Goal: Task Accomplishment & Management: Use online tool/utility

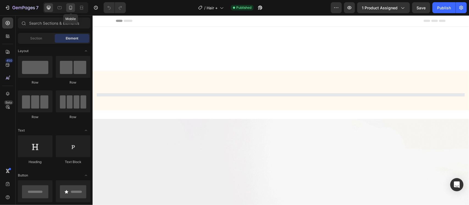
click at [69, 6] on icon at bounding box center [70, 7] width 5 height 5
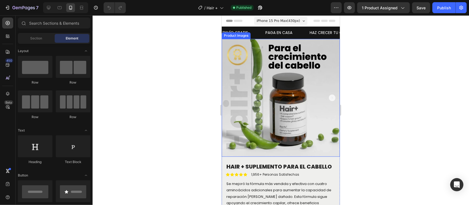
click at [294, 75] on img at bounding box center [280, 98] width 118 height 118
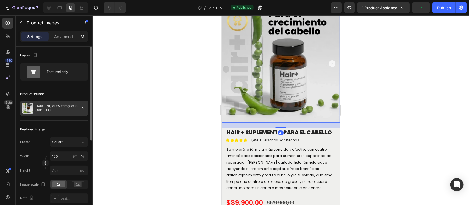
click at [76, 108] on div at bounding box center [80, 108] width 15 height 15
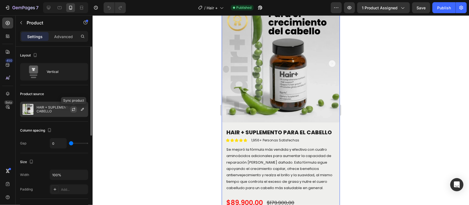
click at [75, 108] on icon "button" at bounding box center [73, 109] width 4 height 4
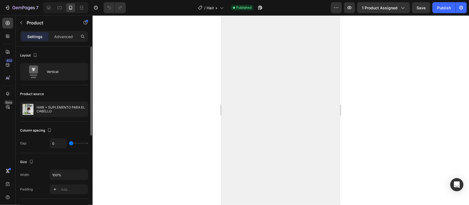
scroll to position [686, 0]
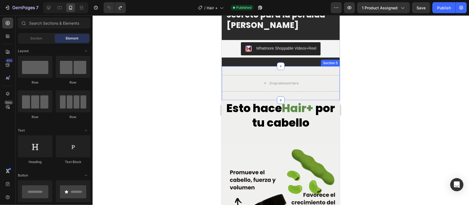
scroll to position [309, 0]
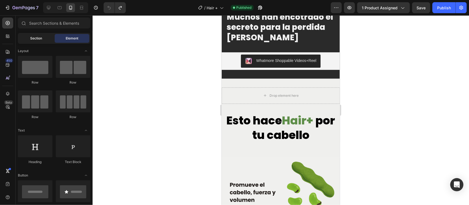
click at [32, 38] on span "Section" at bounding box center [36, 38] width 12 height 5
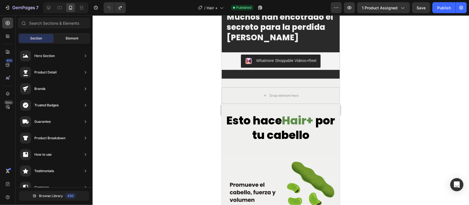
click at [58, 39] on div "Element" at bounding box center [72, 38] width 35 height 9
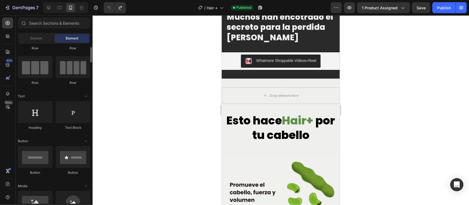
scroll to position [103, 0]
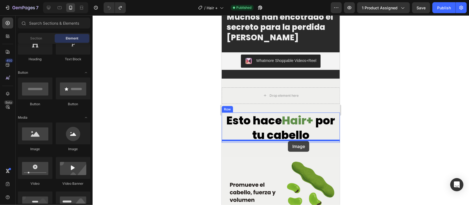
drag, startPoint x: 229, startPoint y: 113, endPoint x: 287, endPoint y: 141, distance: 64.3
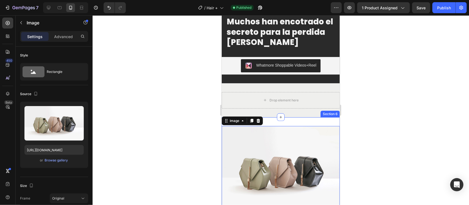
scroll to position [343, 0]
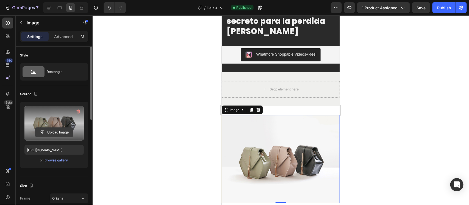
click at [49, 132] on input "file" at bounding box center [54, 132] width 38 height 9
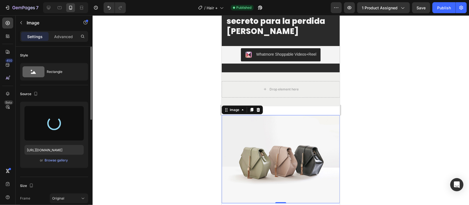
type input "[URL][DOMAIN_NAME]"
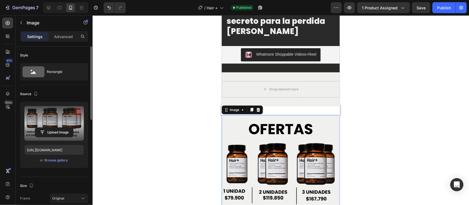
click at [76, 110] on icon "button" at bounding box center [77, 111] width 5 height 5
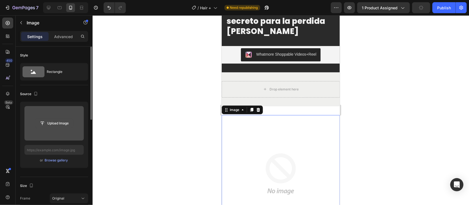
click at [56, 122] on input "file" at bounding box center [54, 123] width 38 height 9
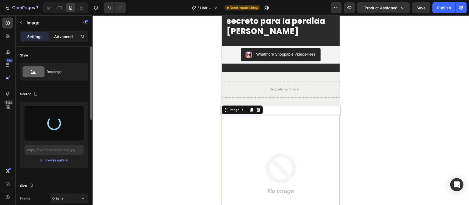
click at [57, 35] on p "Advanced" at bounding box center [63, 37] width 19 height 6
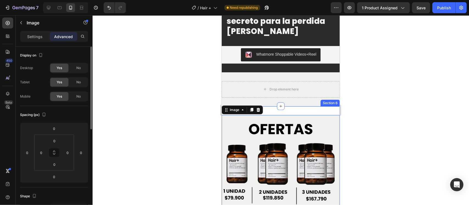
click at [284, 113] on div "Image 0 Section 6" at bounding box center [280, 174] width 118 height 136
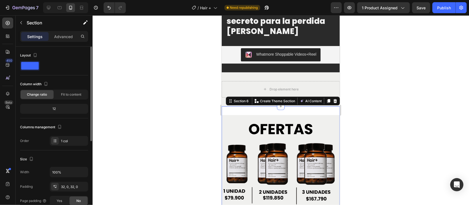
click at [57, 35] on p "Advanced" at bounding box center [63, 37] width 19 height 6
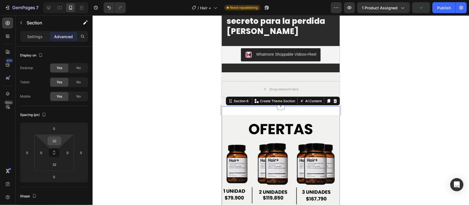
click at [55, 141] on input "32" at bounding box center [54, 141] width 11 height 8
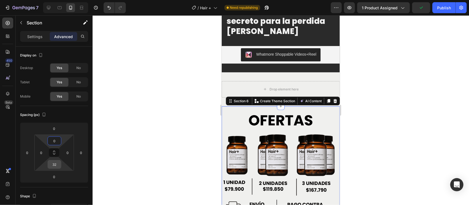
type input "0"
click at [55, 169] on div "32" at bounding box center [54, 164] width 14 height 9
click at [54, 165] on input "32" at bounding box center [54, 165] width 11 height 8
type input "0"
click at [128, 146] on div at bounding box center [280, 110] width 376 height 190
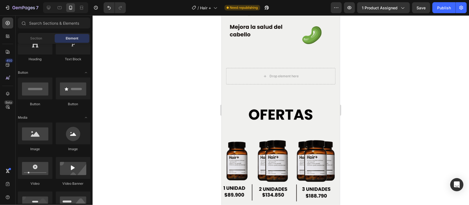
scroll to position [823, 0]
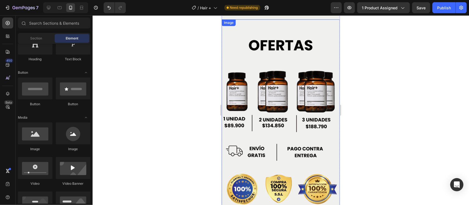
click at [264, 85] on img at bounding box center [280, 124] width 118 height 210
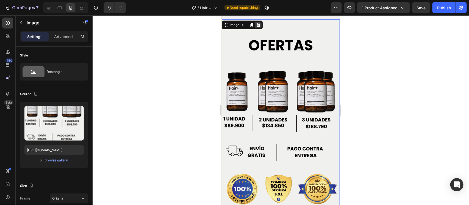
click at [257, 23] on icon at bounding box center [258, 25] width 4 height 4
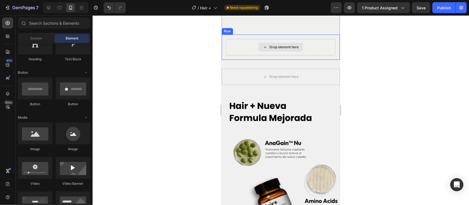
scroll to position [789, 0]
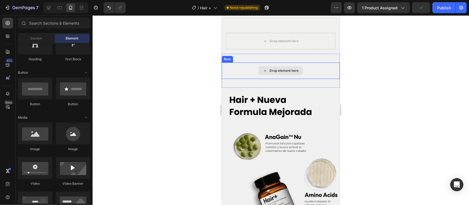
click at [312, 54] on div "Drop element here Row Section 9" at bounding box center [280, 71] width 118 height 34
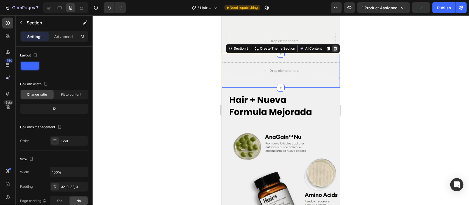
click at [332, 45] on div at bounding box center [334, 48] width 7 height 7
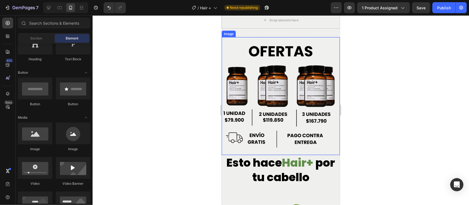
scroll to position [412, 0]
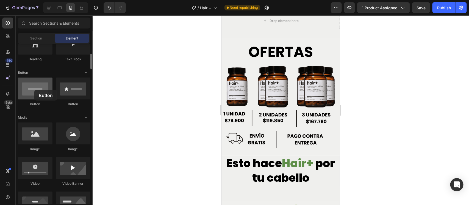
drag, startPoint x: 36, startPoint y: 93, endPoint x: 29, endPoint y: 91, distance: 6.6
click at [29, 91] on div at bounding box center [35, 89] width 35 height 22
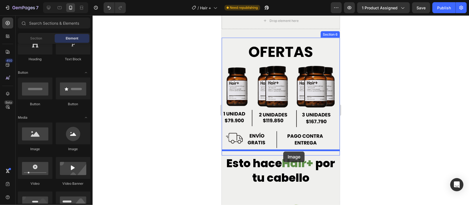
drag, startPoint x: 257, startPoint y: 155, endPoint x: 278, endPoint y: 150, distance: 21.0
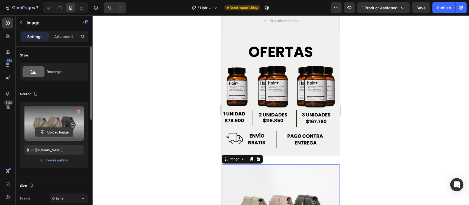
click at [54, 132] on input "file" at bounding box center [54, 132] width 38 height 9
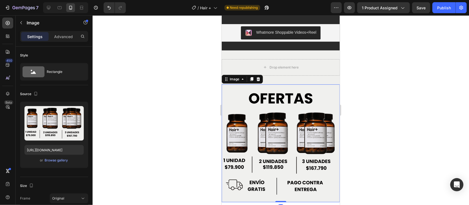
click at [284, 117] on img at bounding box center [280, 143] width 118 height 118
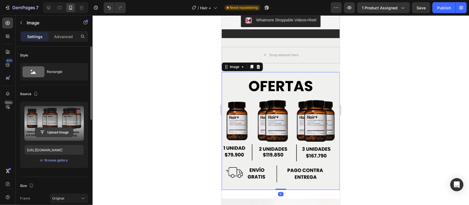
click at [48, 130] on input "file" at bounding box center [54, 132] width 38 height 9
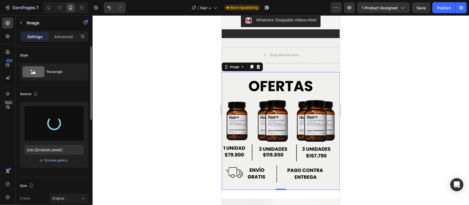
type input "[URL][DOMAIN_NAME]"
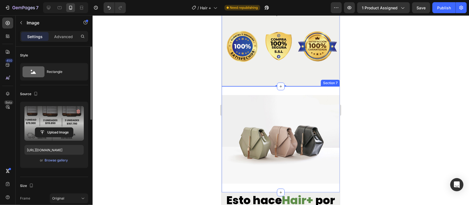
scroll to position [618, 0]
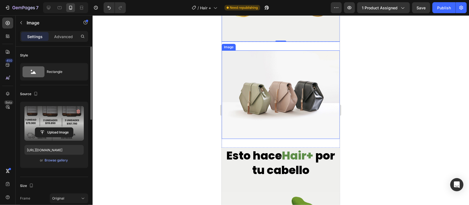
click at [290, 103] on img at bounding box center [280, 94] width 118 height 89
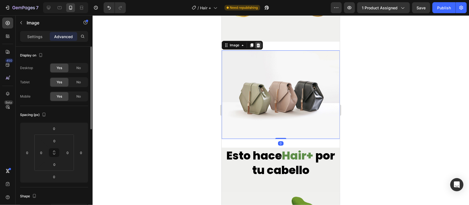
click at [260, 43] on icon at bounding box center [258, 45] width 4 height 4
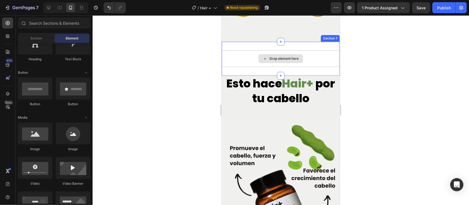
click at [299, 50] on div "Drop element here" at bounding box center [280, 58] width 118 height 16
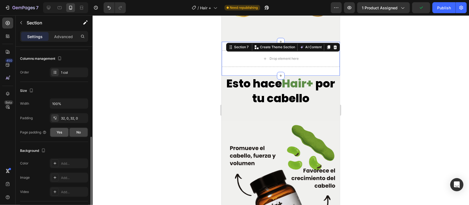
scroll to position [137, 0]
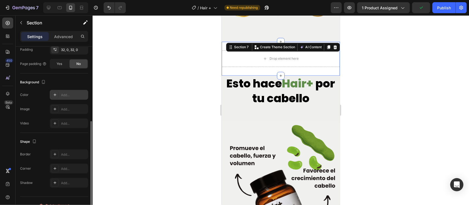
click at [51, 92] on div at bounding box center [55, 95] width 8 height 8
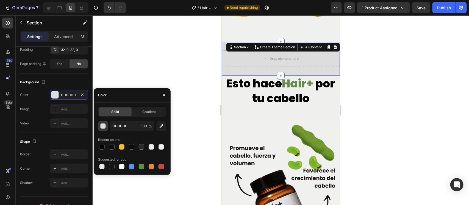
click at [103, 125] on div "button" at bounding box center [102, 126] width 5 height 5
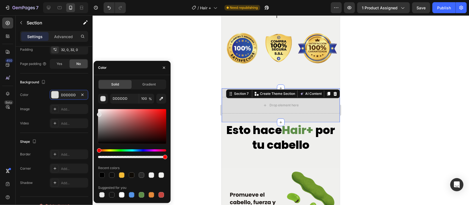
scroll to position [583, 0]
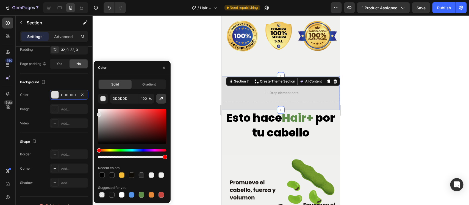
click at [162, 98] on icon "button" at bounding box center [160, 98] width 5 height 5
type input "EFEFED"
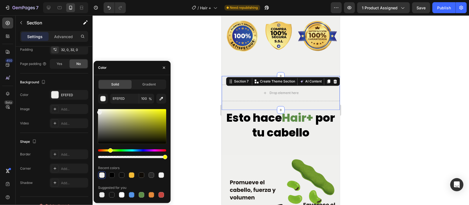
click at [386, 94] on div at bounding box center [280, 110] width 376 height 190
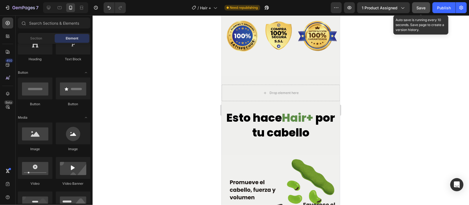
click at [422, 9] on span "Save" at bounding box center [420, 7] width 9 height 5
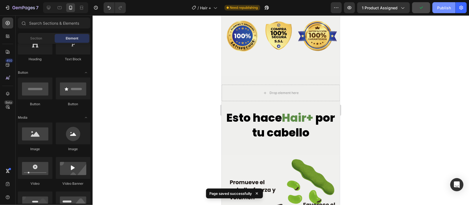
click at [443, 5] on div "Publish" at bounding box center [444, 8] width 14 height 6
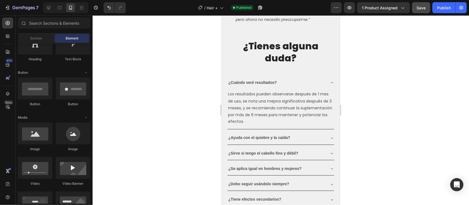
scroll to position [1338, 0]
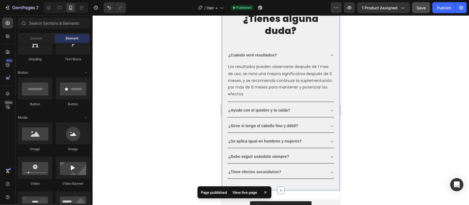
click at [329, 57] on icon at bounding box center [331, 55] width 4 height 4
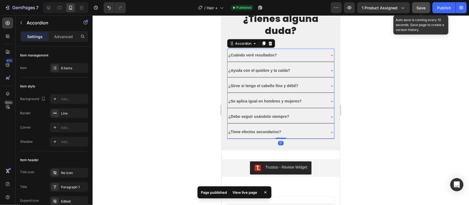
click at [423, 12] on button "Save" at bounding box center [421, 7] width 18 height 11
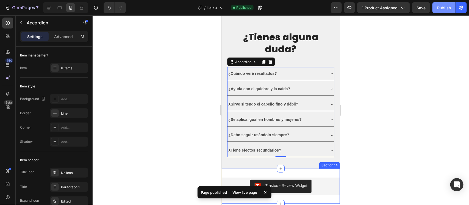
scroll to position [1162, 0]
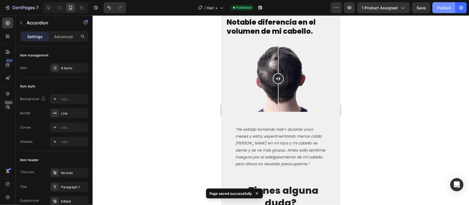
click at [446, 5] on div "Publish" at bounding box center [444, 8] width 14 height 6
click at [346, 9] on button "button" at bounding box center [349, 7] width 11 height 11
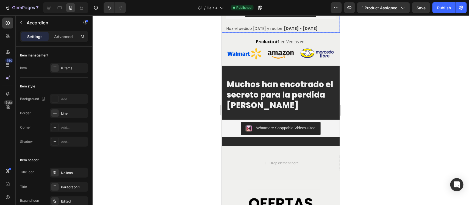
scroll to position [274, 0]
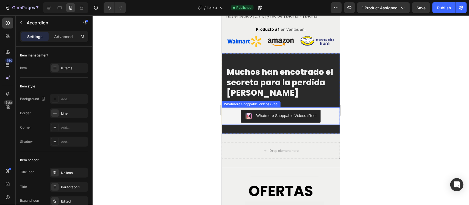
click at [282, 119] on div "Whatmore Shoppable Videos+Reel" at bounding box center [286, 116] width 60 height 6
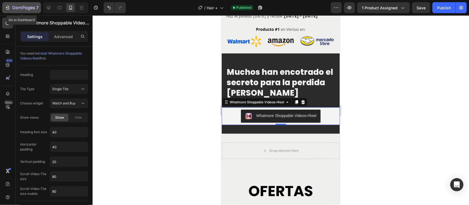
click at [10, 8] on icon "button" at bounding box center [7, 7] width 5 height 5
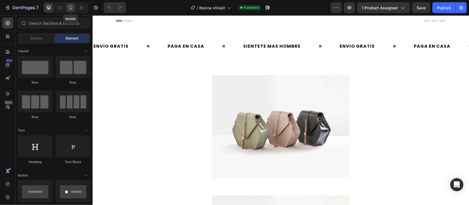
click at [71, 7] on icon at bounding box center [70, 7] width 5 height 5
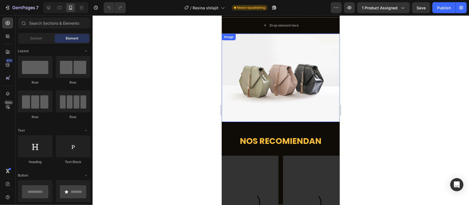
scroll to position [172, 0]
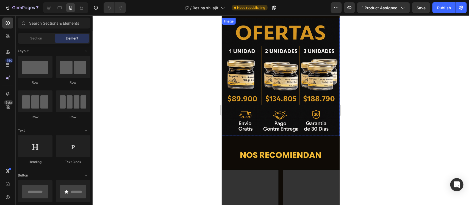
click at [261, 78] on img at bounding box center [280, 77] width 118 height 118
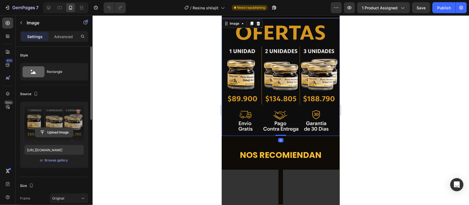
click at [52, 134] on input "file" at bounding box center [54, 132] width 38 height 9
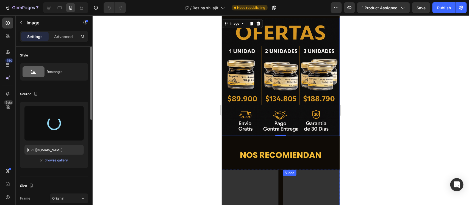
type input "https://cdn.shopify.com/s/files/1/0701/9616/6828/files/gempages_575864335209857…"
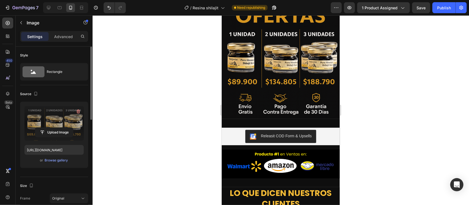
scroll to position [1476, 0]
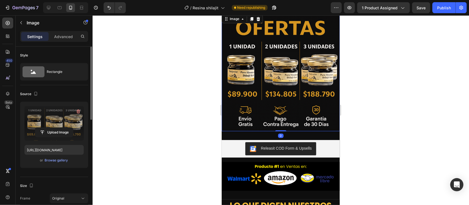
click at [266, 69] on img at bounding box center [280, 72] width 118 height 118
click at [53, 132] on input "file" at bounding box center [54, 132] width 38 height 9
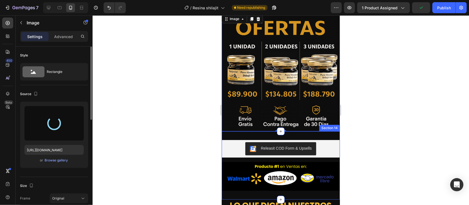
type input "https://cdn.shopify.com/s/files/1/0701/9616/6828/files/gempages_575864335209857…"
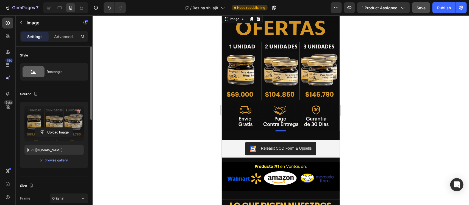
click at [426, 7] on button "Save" at bounding box center [421, 7] width 18 height 11
click at [438, 6] on div "Publish" at bounding box center [444, 8] width 14 height 6
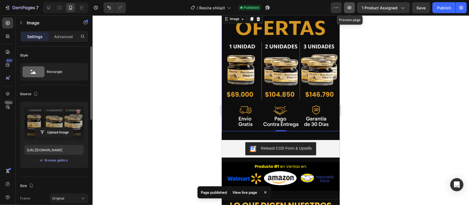
click at [351, 10] on icon "button" at bounding box center [348, 7] width 5 height 5
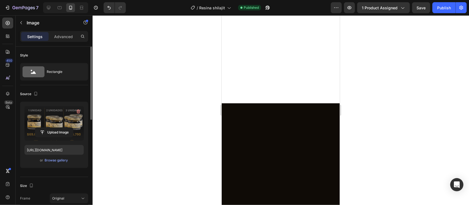
scroll to position [0, 0]
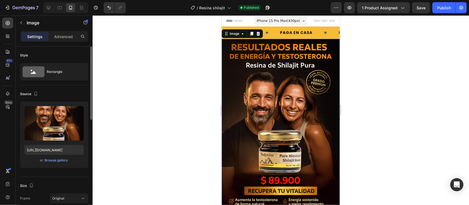
click at [268, 98] on img at bounding box center [280, 124] width 118 height 170
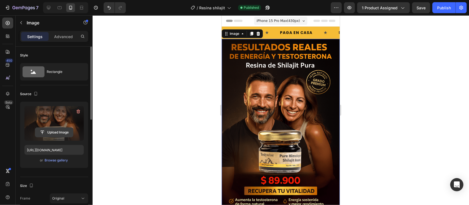
click at [55, 133] on input "file" at bounding box center [54, 132] width 38 height 9
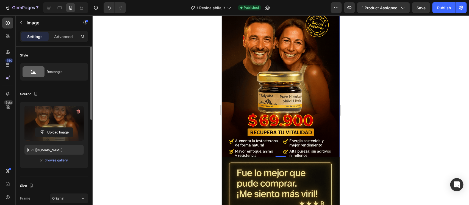
scroll to position [103, 0]
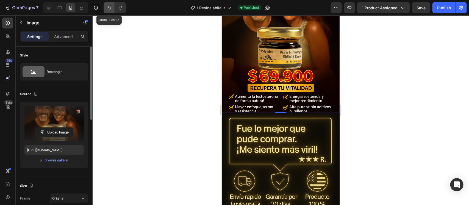
click at [111, 4] on button "Undo/Redo" at bounding box center [108, 7] width 11 height 11
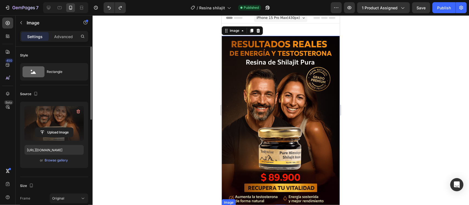
scroll to position [0, 0]
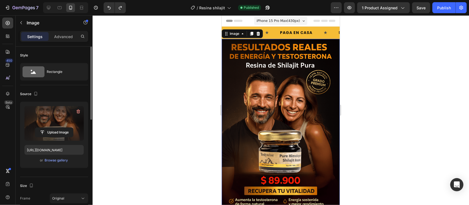
click at [276, 105] on img at bounding box center [280, 124] width 118 height 170
click at [53, 130] on input "file" at bounding box center [54, 132] width 38 height 9
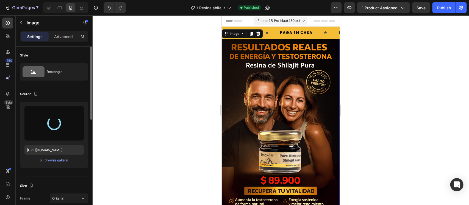
type input "https://cdn.shopify.com/s/files/1/0701/9616/6828/files/gempages_575864335209857…"
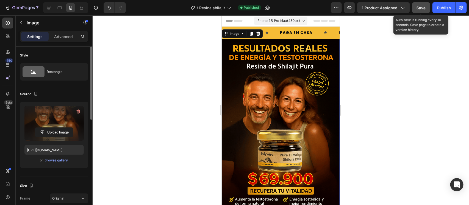
click at [423, 7] on span "Save" at bounding box center [420, 7] width 9 height 5
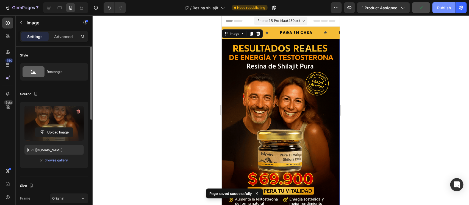
click at [445, 11] on button "Publish" at bounding box center [443, 7] width 23 height 11
drag, startPoint x: 445, startPoint y: 11, endPoint x: 464, endPoint y: 54, distance: 47.4
click at [464, 54] on div at bounding box center [280, 110] width 376 height 190
